Goal: Information Seeking & Learning: Learn about a topic

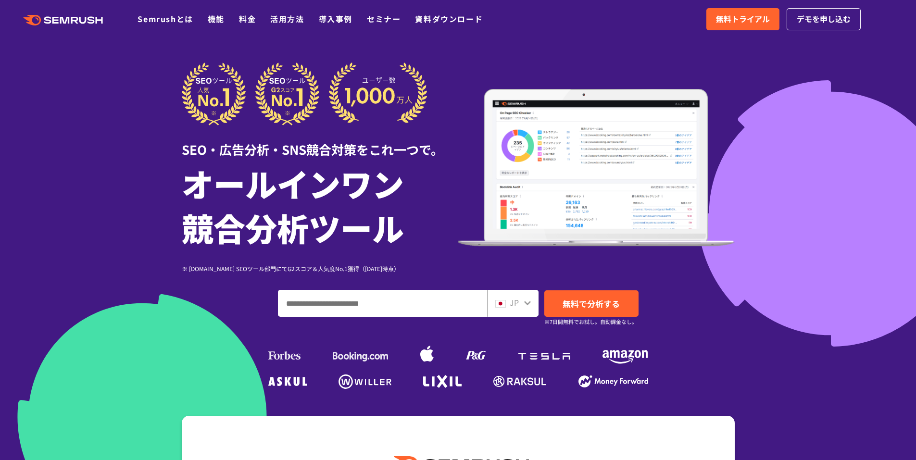
click at [431, 308] on input "ドメイン、キーワードまたはURLを入力してください" at bounding box center [382, 303] width 208 height 26
type input "*"
type input "*********"
click at [621, 301] on link "無料で分析する" at bounding box center [591, 303] width 94 height 26
